Goal: Navigation & Orientation: Find specific page/section

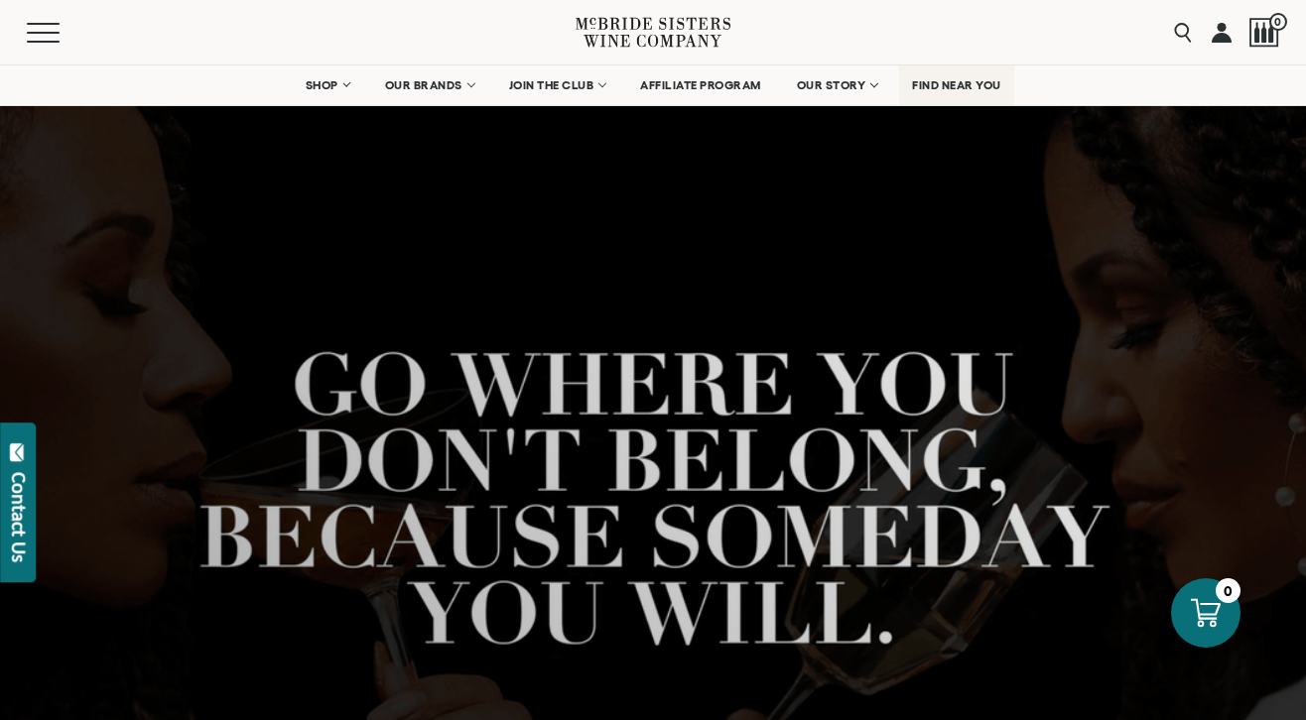
click at [961, 86] on span "FIND NEAR YOU" at bounding box center [956, 85] width 89 height 14
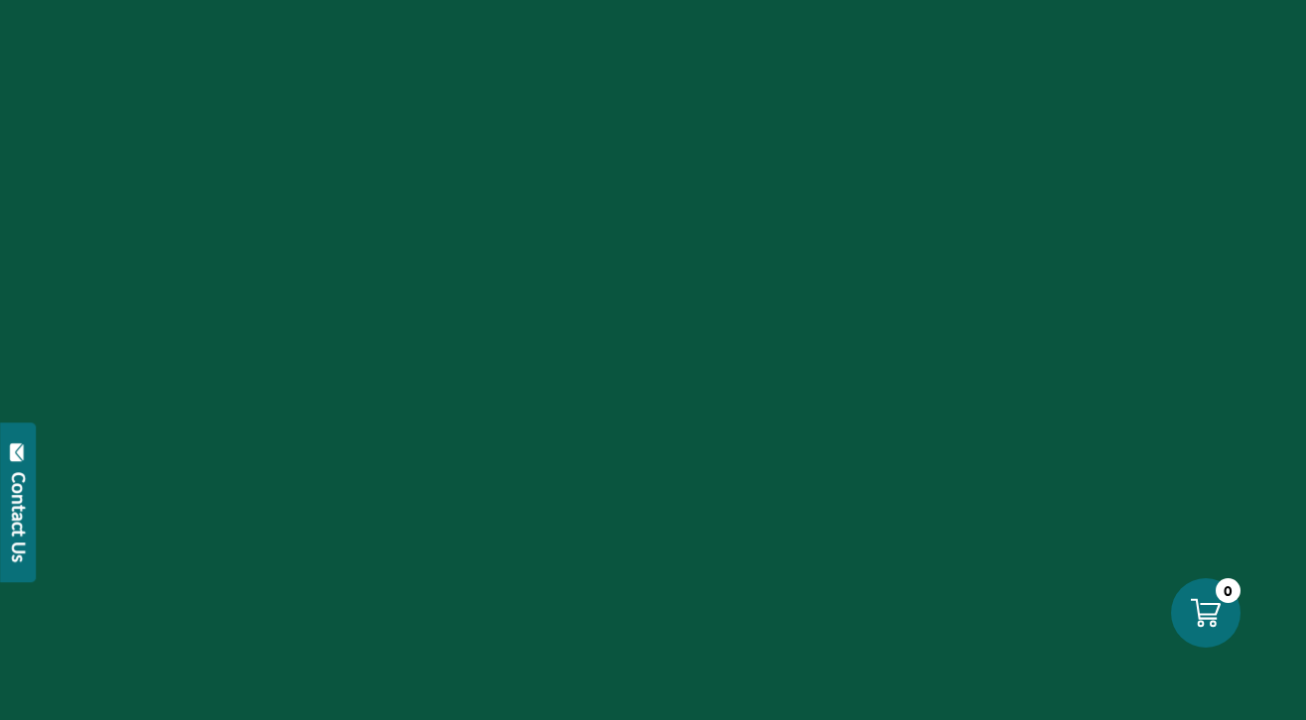
scroll to position [708, 0]
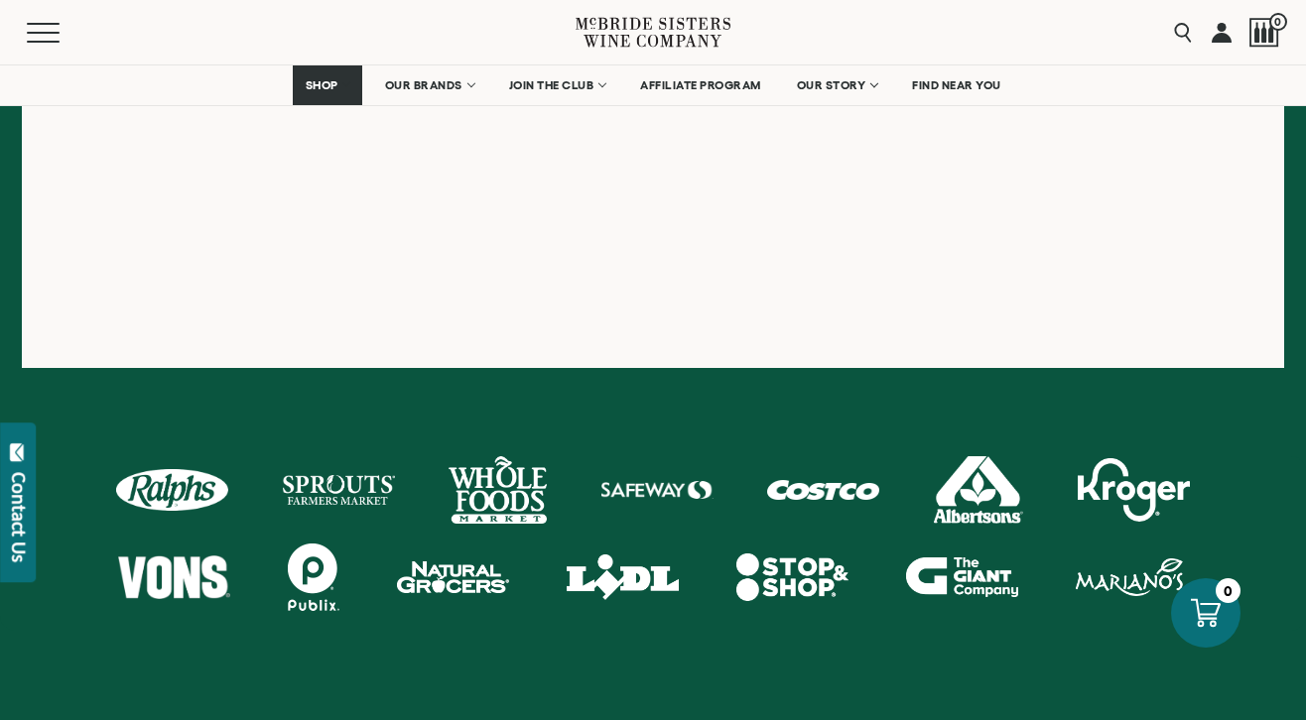
scroll to position [829, 0]
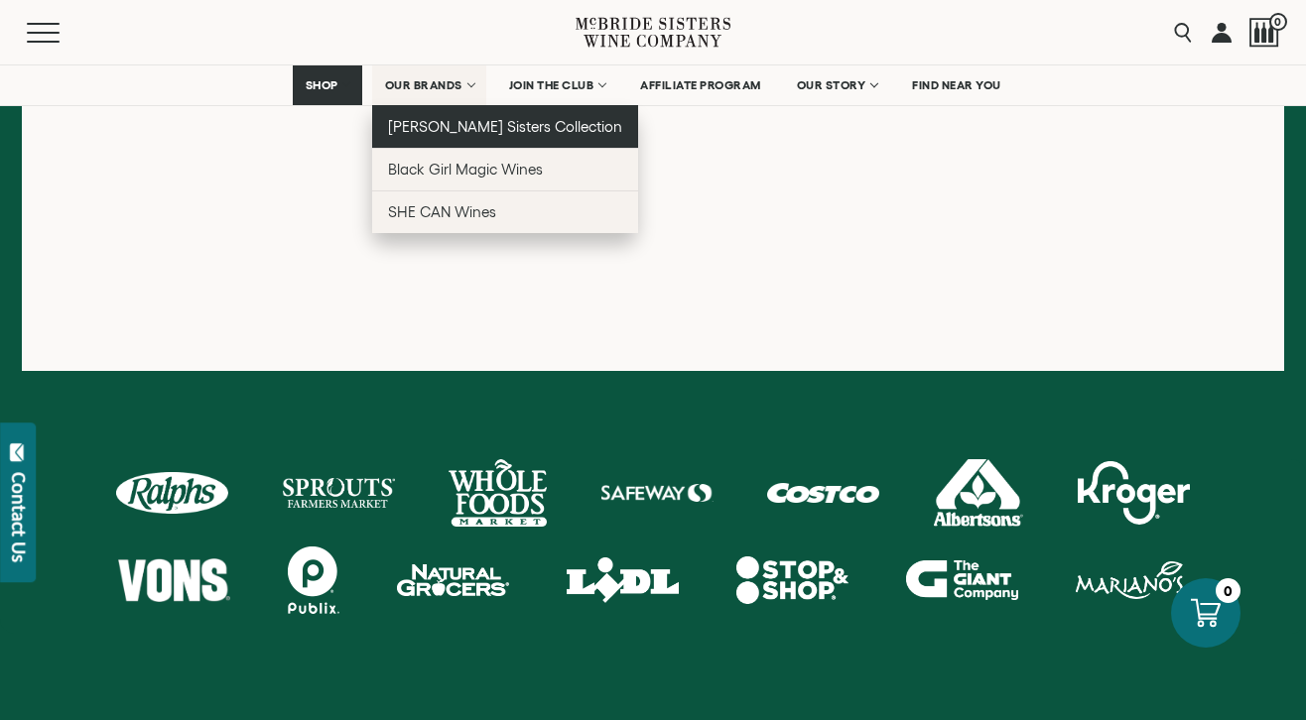
click at [457, 124] on span "[PERSON_NAME] Sisters Collection" at bounding box center [505, 126] width 235 height 17
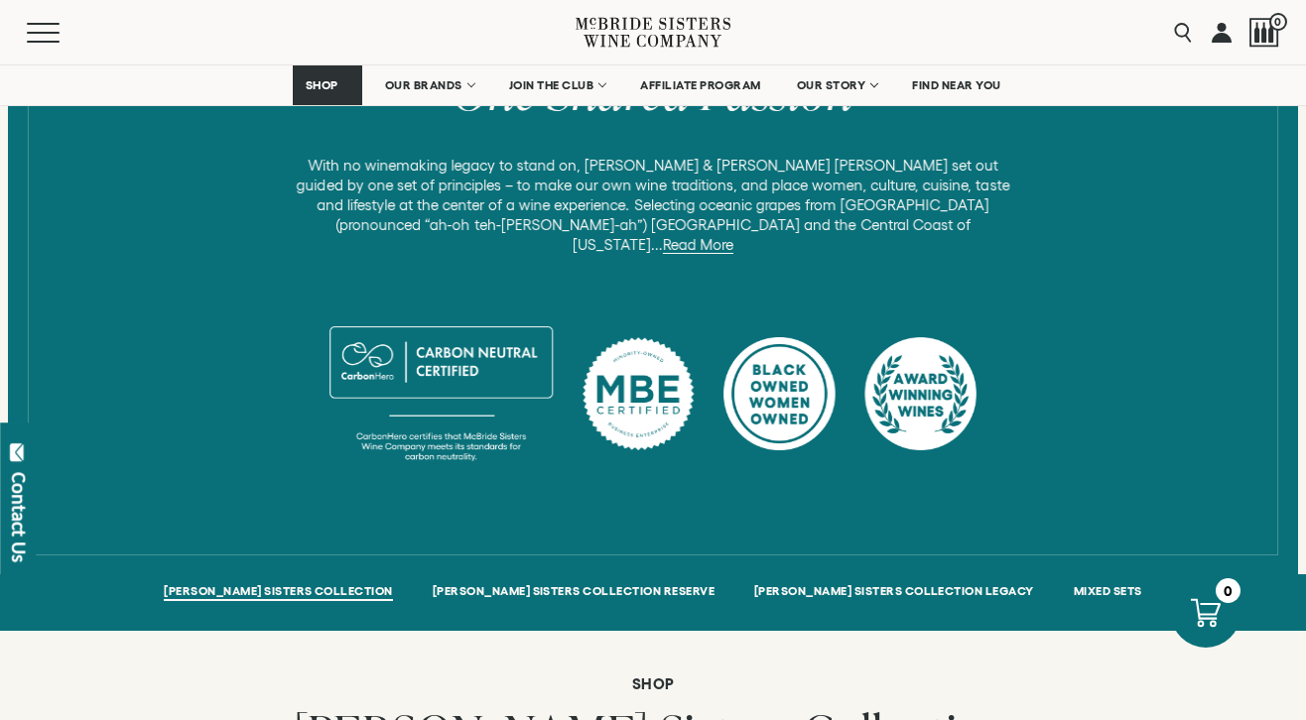
scroll to position [1035, 0]
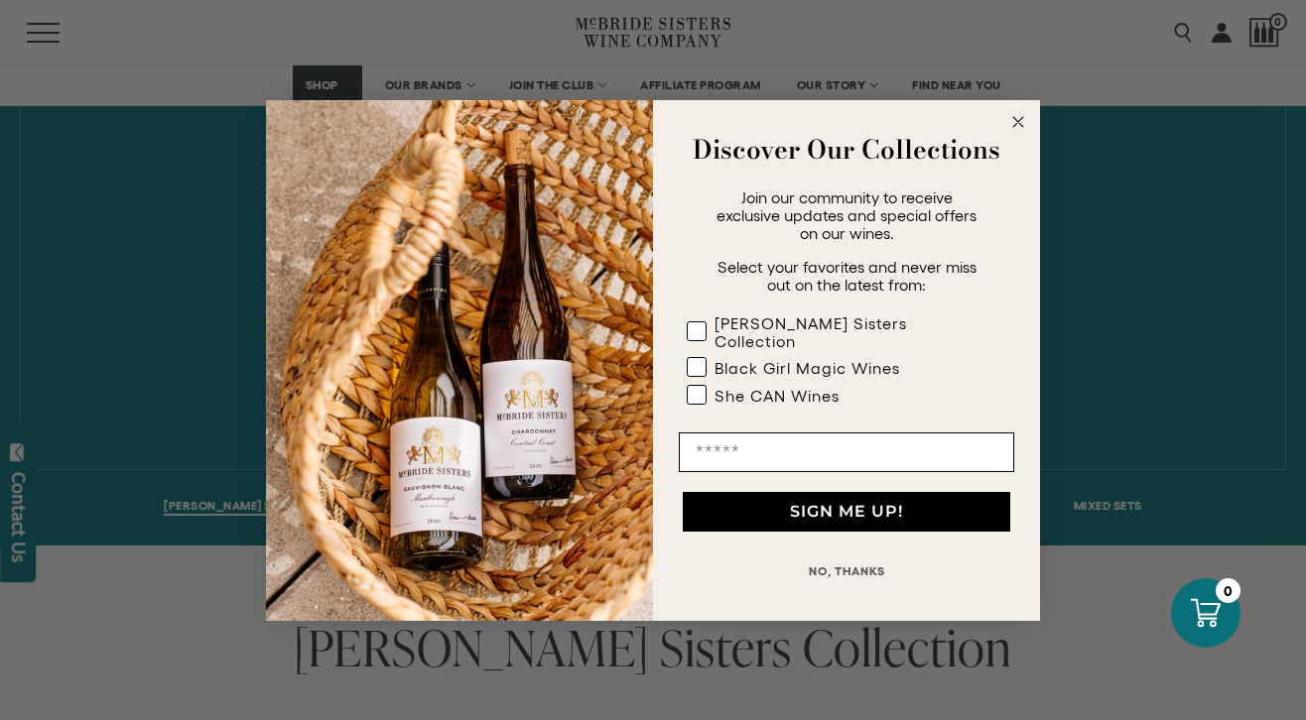
click at [1026, 127] on circle "Close dialog" at bounding box center [1018, 121] width 23 height 23
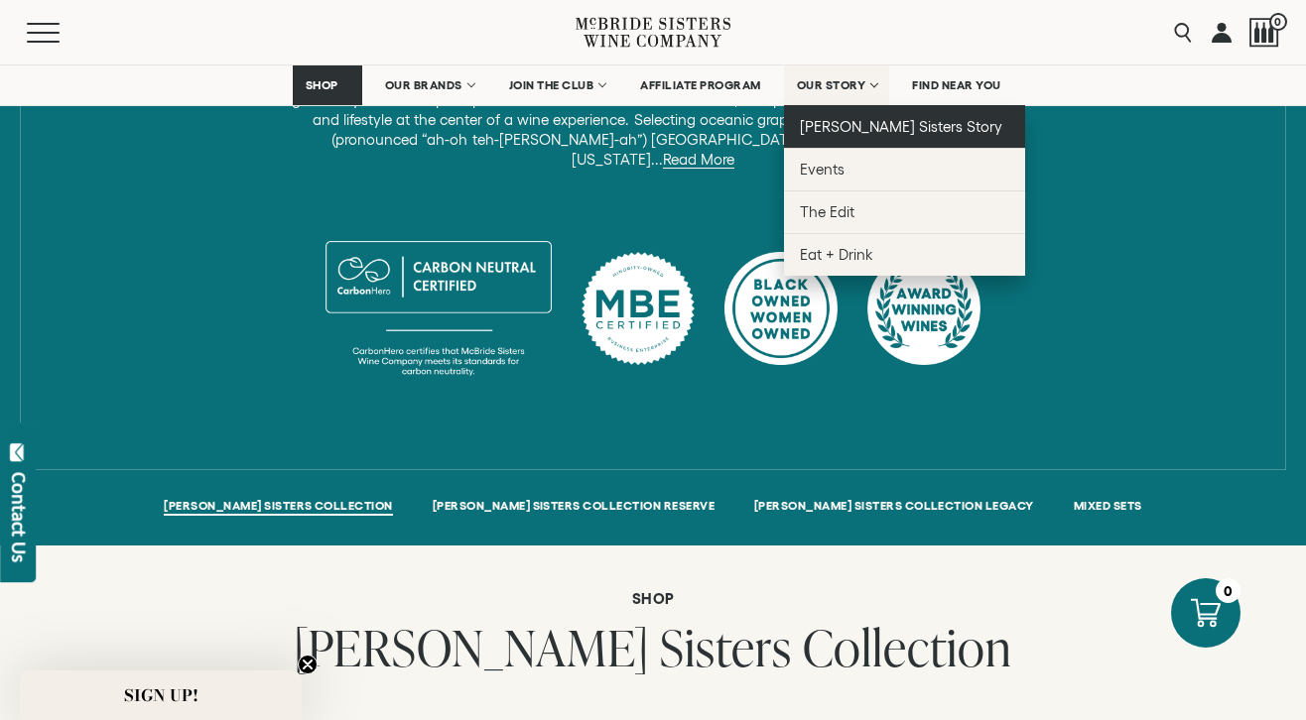
click at [846, 122] on span "[PERSON_NAME] Sisters Story" at bounding box center [901, 126] width 203 height 17
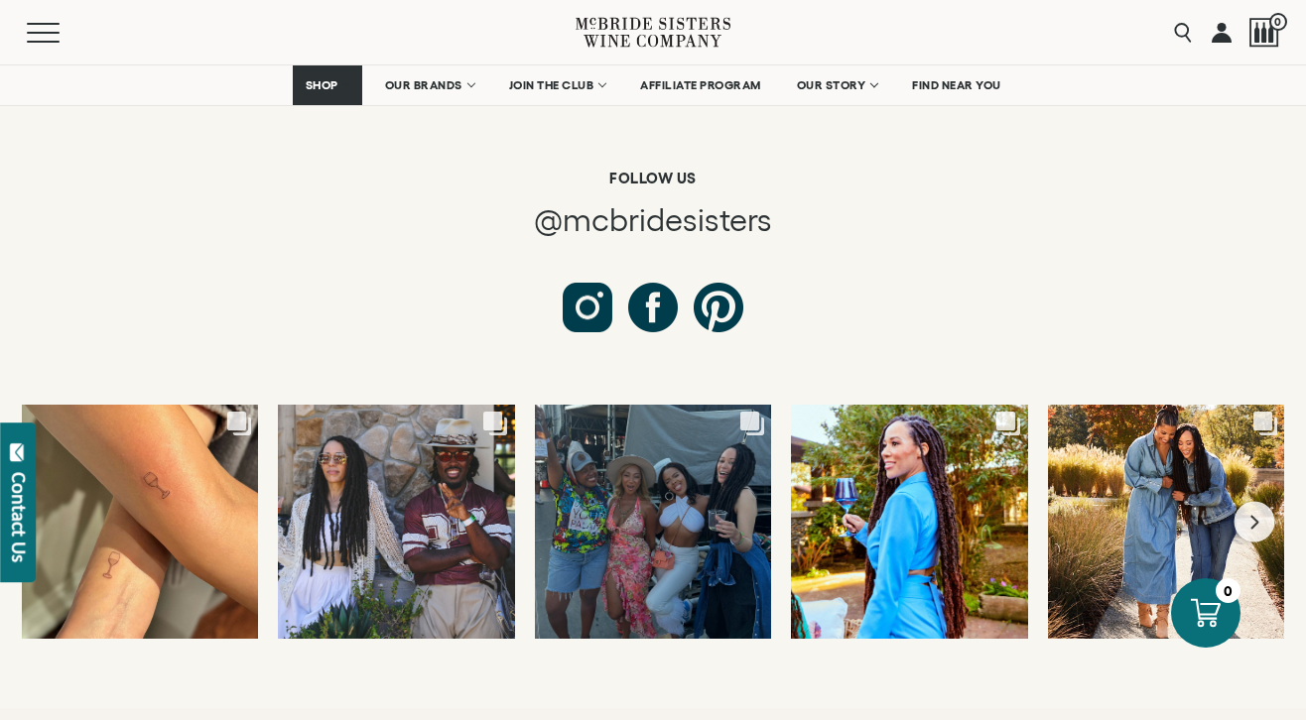
scroll to position [7461, 0]
